Goal: Task Accomplishment & Management: Use online tool/utility

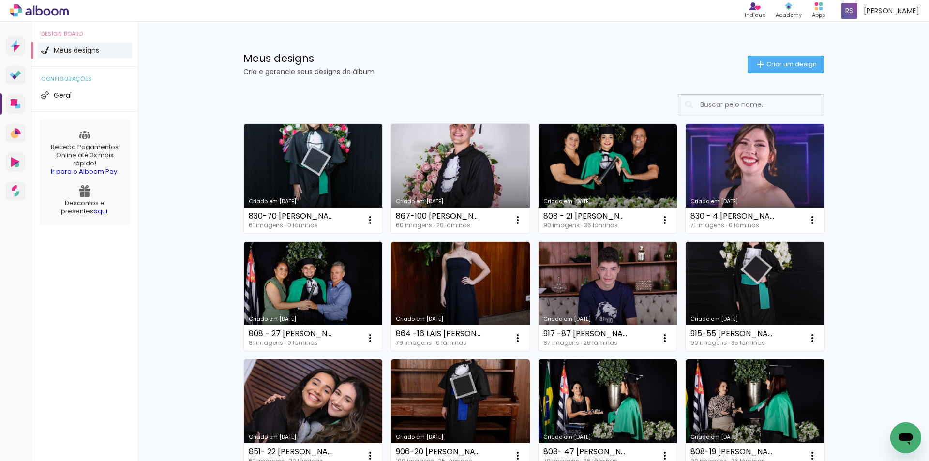
click at [595, 266] on link "Criado em [DATE]" at bounding box center [608, 296] width 139 height 109
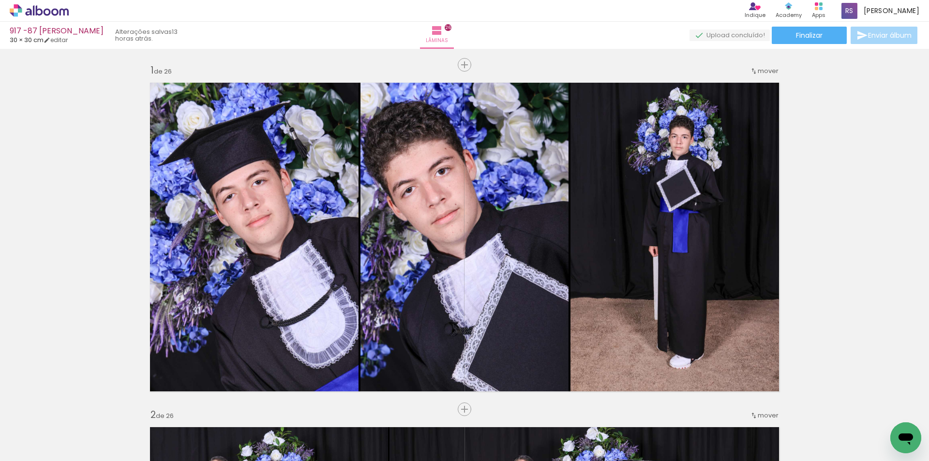
click at [37, 434] on input "Todas as fotos" at bounding box center [27, 432] width 37 height 8
click at [0, 0] on slot "Não utilizadas" at bounding box center [0, 0] width 0 height 0
type input "Não utilizadas"
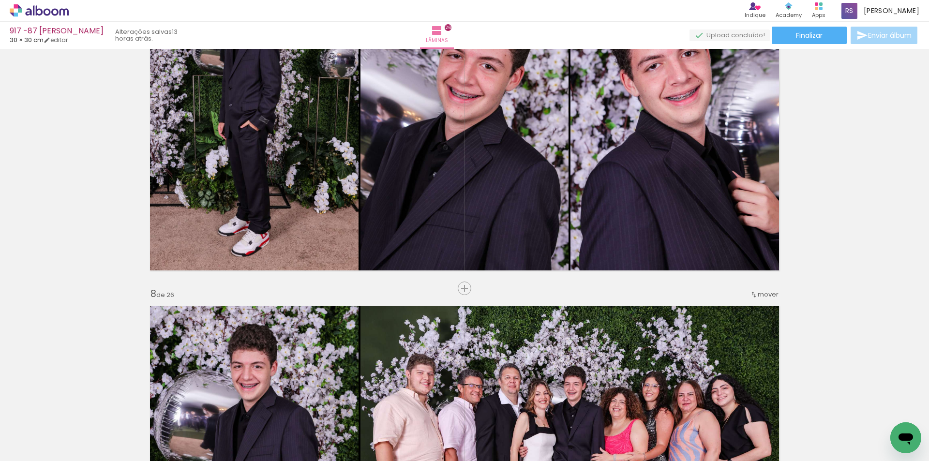
scroll to position [2178, 0]
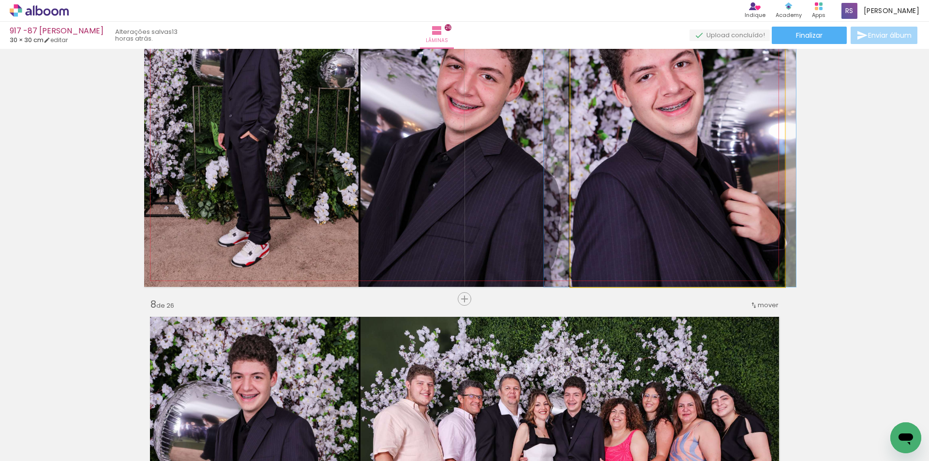
drag, startPoint x: 696, startPoint y: 210, endPoint x: 688, endPoint y: 211, distance: 7.8
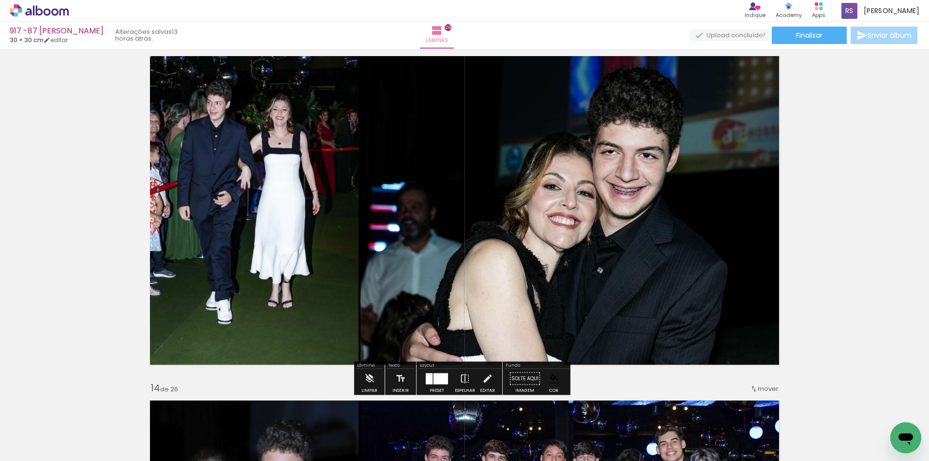
scroll to position [4163, 0]
